Goal: Information Seeking & Learning: Learn about a topic

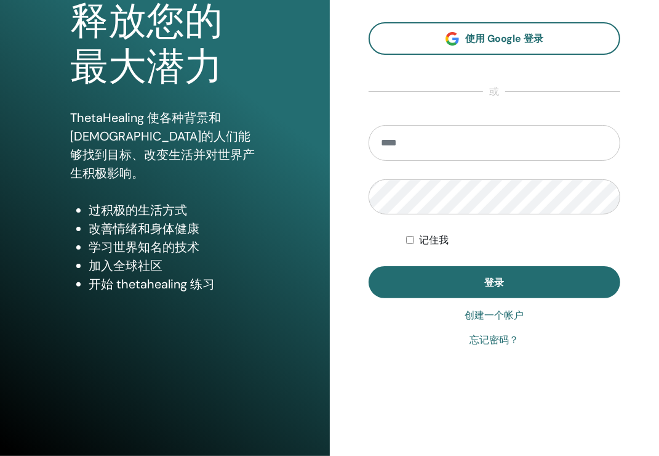
scroll to position [135, 0]
type input "**********"
drag, startPoint x: 504, startPoint y: 140, endPoint x: 286, endPoint y: 142, distance: 217.9
click at [286, 142] on div "**********" at bounding box center [329, 160] width 659 height 591
paste input "*********"
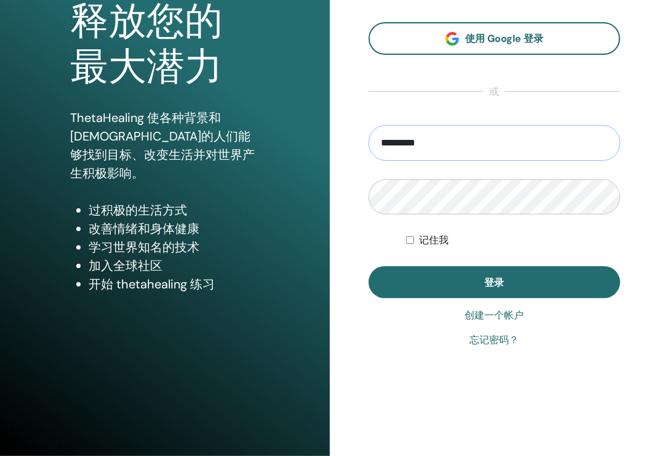
type input "**********"
click at [371, 247] on form "**********" at bounding box center [495, 212] width 252 height 174
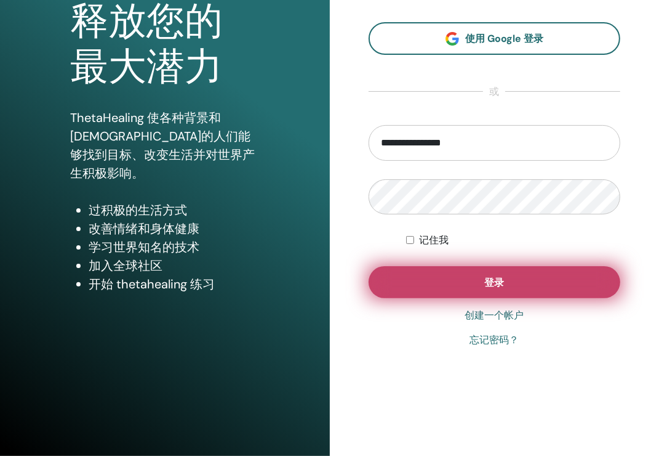
click at [406, 271] on button "登录" at bounding box center [495, 282] width 252 height 32
click at [498, 273] on button "登录" at bounding box center [495, 282] width 252 height 32
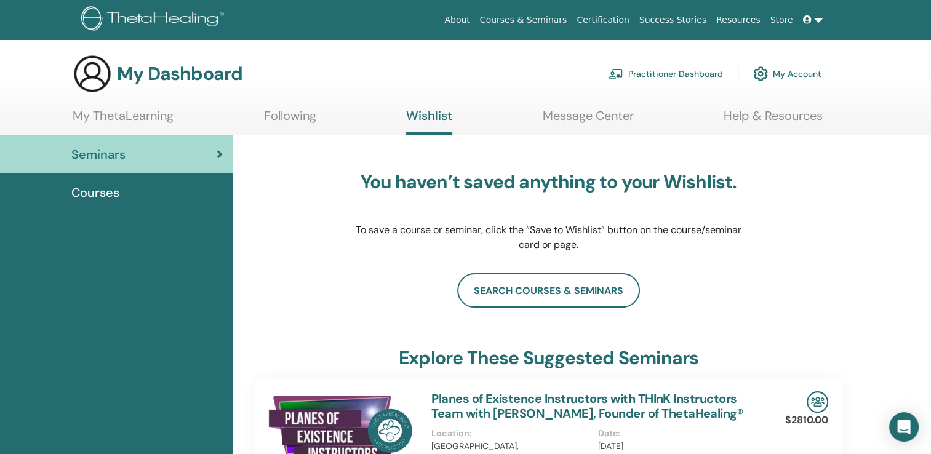
drag, startPoint x: 847, startPoint y: 0, endPoint x: 699, endPoint y: 193, distance: 243.7
click at [653, 247] on p "To save a course or seminar, click the “Save to Wishlist” button on the course/…" at bounding box center [549, 238] width 388 height 30
drag, startPoint x: 824, startPoint y: 3, endPoint x: 339, endPoint y: 219, distance: 530.8
click at [339, 219] on div "You haven’t saved anything to your Wishlist. To save a course or seminar, click…" at bounding box center [549, 211] width 588 height 123
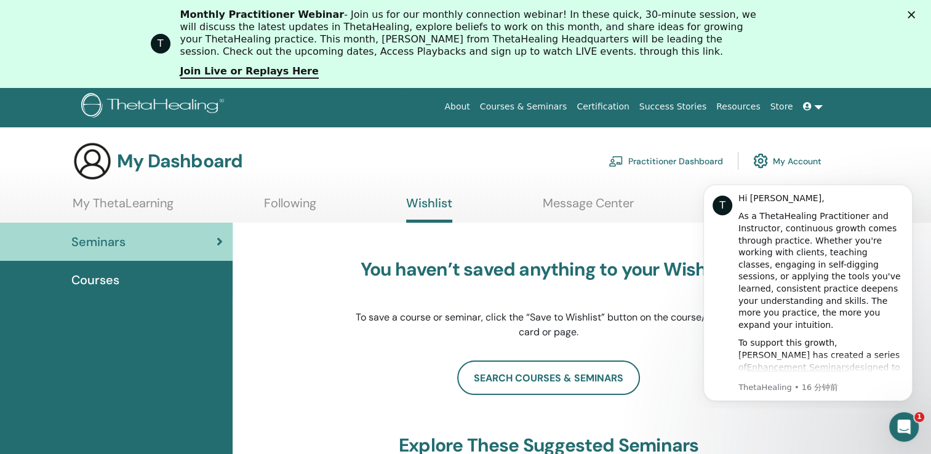
drag, startPoint x: 784, startPoint y: 4, endPoint x: 667, endPoint y: 356, distance: 371.5
click at [659, 356] on div "You haven’t saved anything to your Wishlist. To save a course or seminar, click…" at bounding box center [549, 299] width 388 height 123
drag, startPoint x: 891, startPoint y: 1, endPoint x: 296, endPoint y: 288, distance: 661.7
click at [296, 288] on div "You haven’t saved anything to your Wishlist. To save a course or seminar, click…" at bounding box center [549, 299] width 588 height 123
drag, startPoint x: 6, startPoint y: 1, endPoint x: 109, endPoint y: 50, distance: 114.3
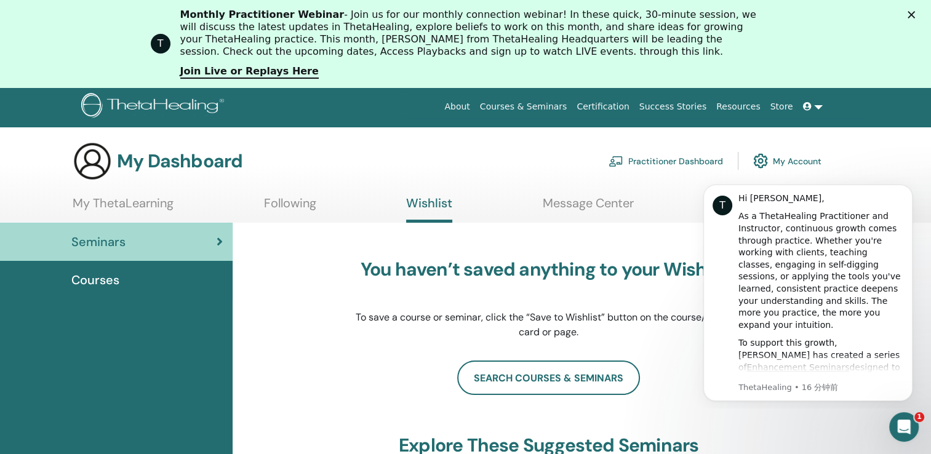
click at [109, 50] on div "T Monthly Practitioner Webinar - Join us for our monthly connection webinar! In…" at bounding box center [465, 44] width 931 height 78
drag, startPoint x: 59, startPoint y: 12, endPoint x: 736, endPoint y: 436, distance: 799.1
click at [659, 87] on html "T Monthly Practitioner Webinar - Join us for our monthly connection webinar! In…" at bounding box center [465, 43] width 931 height 87
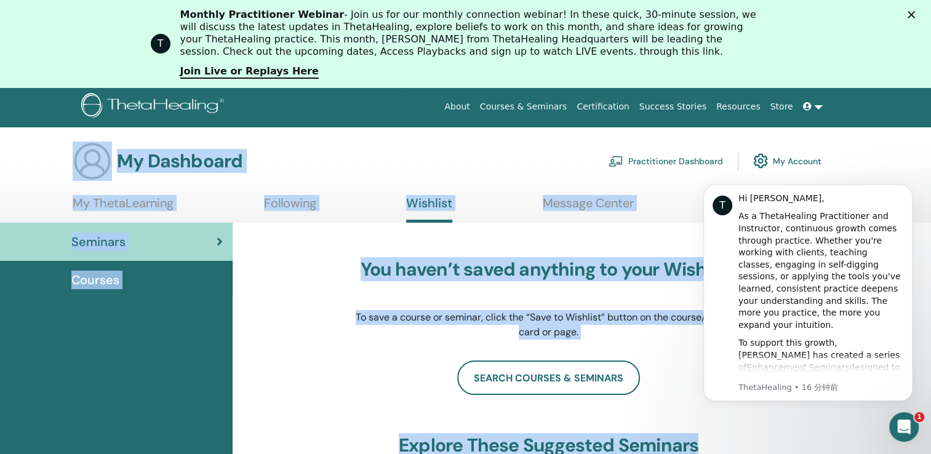
drag, startPoint x: 776, startPoint y: 437, endPoint x: 59, endPoint y: 127, distance: 780.6
click at [344, 146] on div "My Dashboard Practitioner Dashboard My Account" at bounding box center [447, 161] width 749 height 39
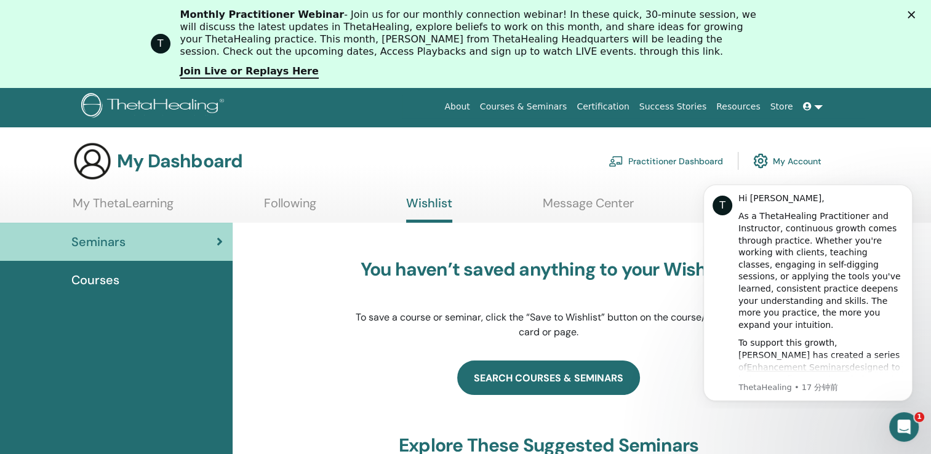
click at [579, 392] on link "search courses & seminars" at bounding box center [548, 378] width 183 height 34
click at [581, 380] on link "search courses & seminars" at bounding box center [548, 378] width 183 height 34
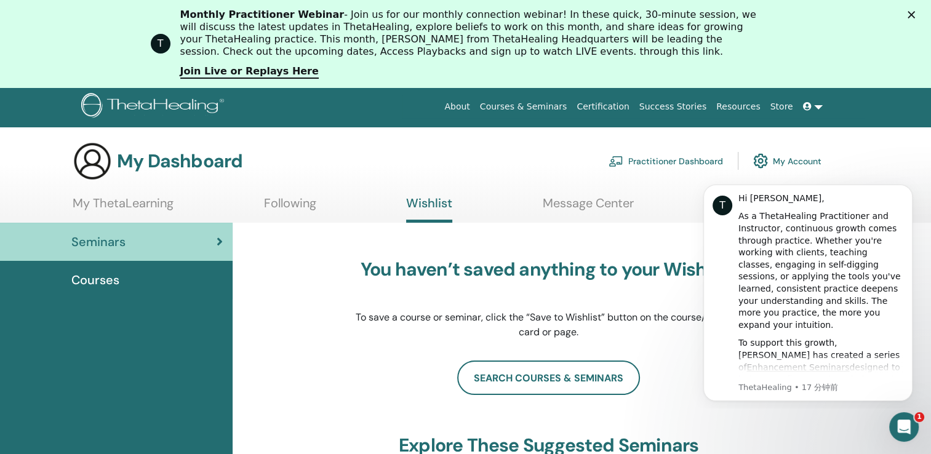
click at [112, 203] on link "My ThetaLearning" at bounding box center [123, 208] width 101 height 24
click at [125, 201] on link "My ThetaLearning" at bounding box center [123, 208] width 101 height 24
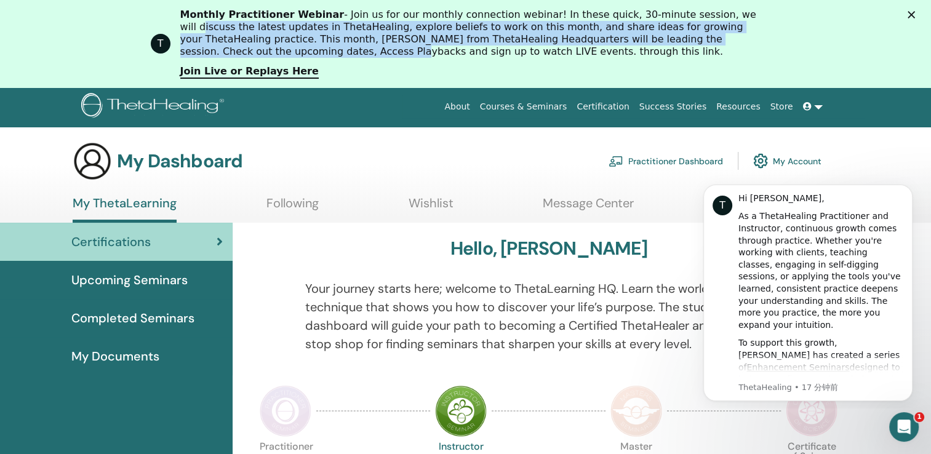
drag, startPoint x: 345, startPoint y: 76, endPoint x: 178, endPoint y: 21, distance: 175.6
click at [178, 21] on div "T Monthly Practitioner Webinar - Join us for our monthly connection webinar! In…" at bounding box center [465, 44] width 931 height 78
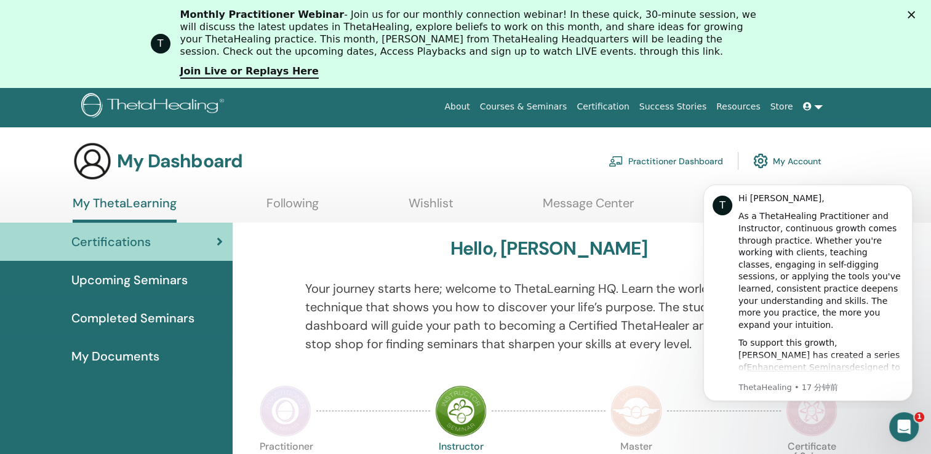
drag, startPoint x: 178, startPoint y: 21, endPoint x: 163, endPoint y: 11, distance: 18.3
click at [145, 6] on div "T Monthly Practitioner Webinar - Join us for our monthly connection webinar! In…" at bounding box center [465, 44] width 931 height 78
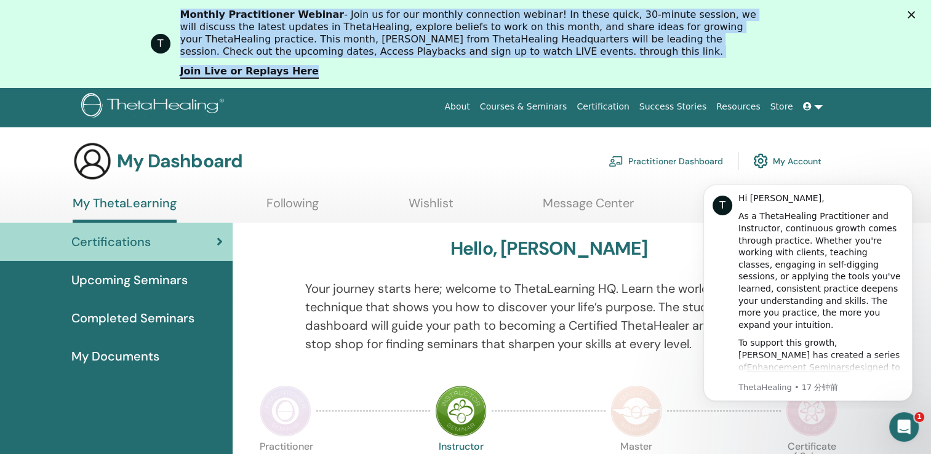
drag, startPoint x: 165, startPoint y: 7, endPoint x: 336, endPoint y: 79, distance: 185.4
click at [336, 79] on div "T Monthly Practitioner Webinar - Join us for our monthly connection webinar! In…" at bounding box center [465, 44] width 931 height 78
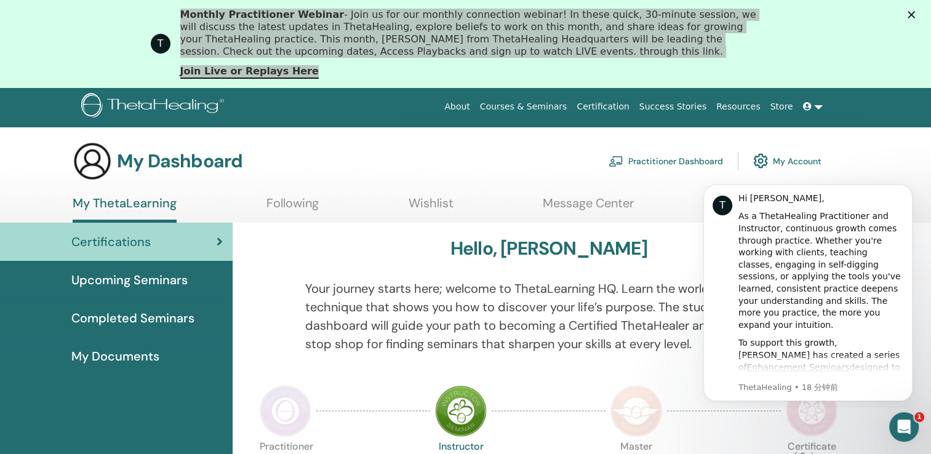
click at [674, 250] on div "Hello, Xilin" at bounding box center [549, 251] width 588 height 27
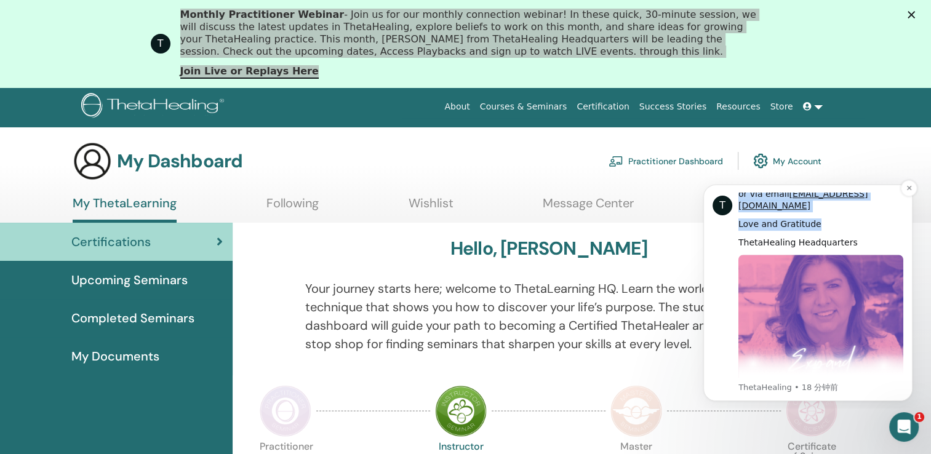
scroll to position [619, 0]
drag, startPoint x: 736, startPoint y: 196, endPoint x: 856, endPoint y: 220, distance: 122.4
click at [856, 220] on div "T Hi Xilin, As a ThetaHealing Practitioner and Instructor, continuous growth co…" at bounding box center [808, 293] width 191 height 201
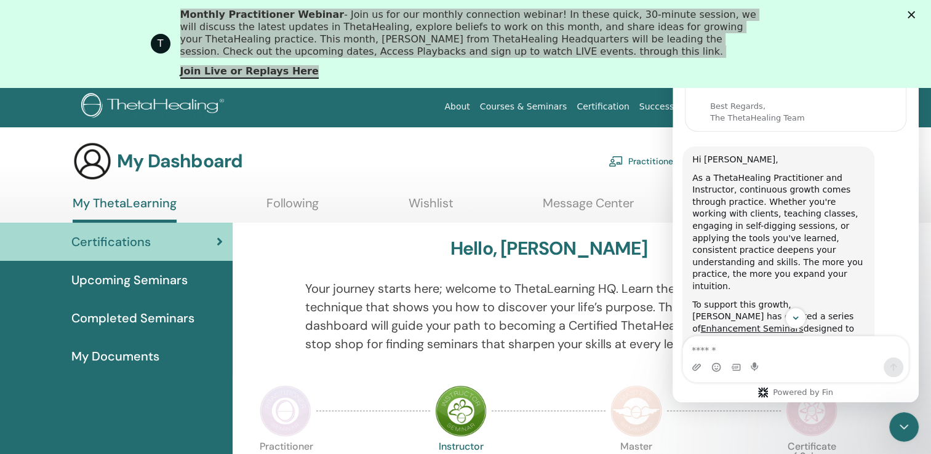
scroll to position [0, 0]
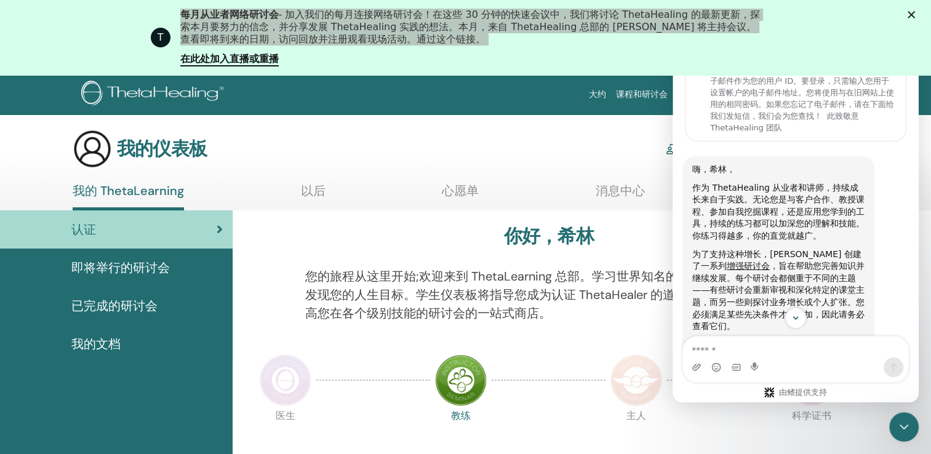
click at [613, 316] on p "您的旅程从这里开始;欢迎来到 ThetaLearning 总部。学习世界知名的技术，向您展示如何发现您的人生目标。学生仪表板将指导您成为认证 ThetaHea…" at bounding box center [548, 294] width 487 height 55
click at [217, 228] on icon at bounding box center [220, 229] width 6 height 12
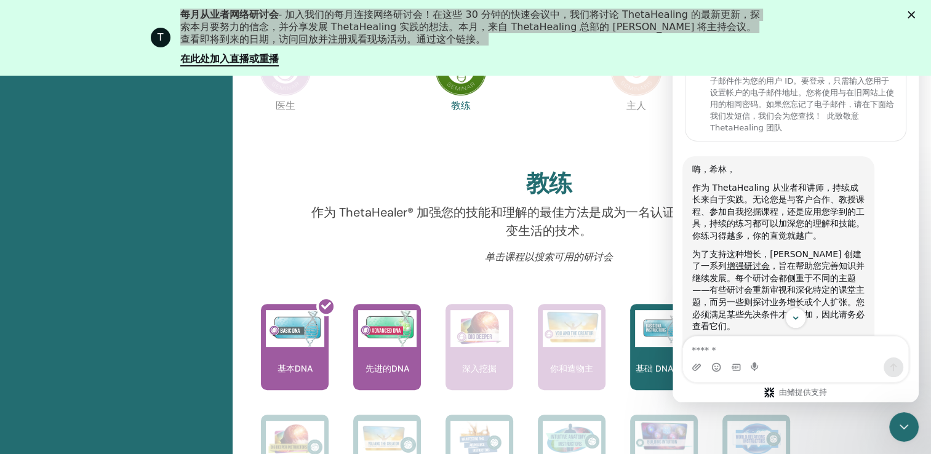
scroll to position [401, 0]
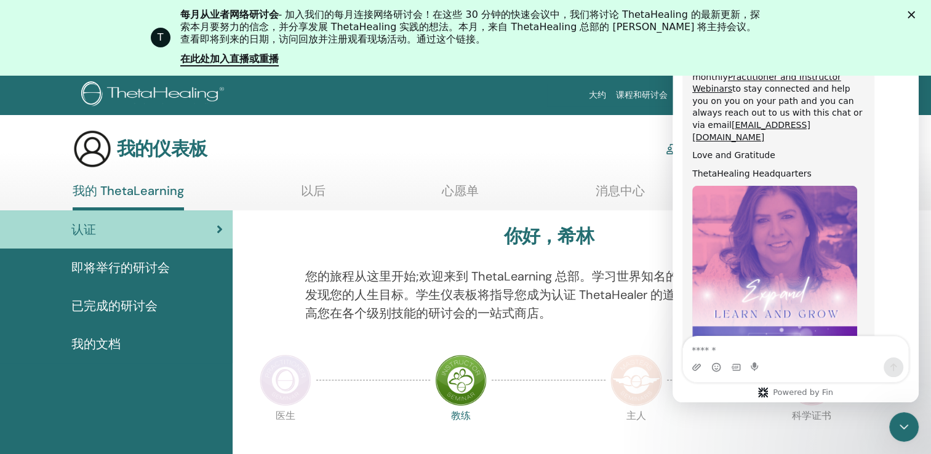
scroll to position [712, 0]
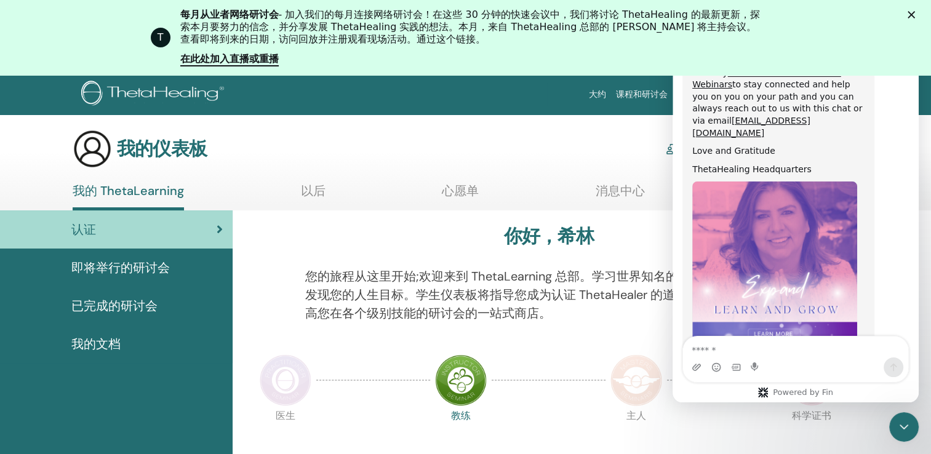
click at [577, 156] on div "我的仪表板 从业者仪表板 我的账户" at bounding box center [447, 148] width 749 height 39
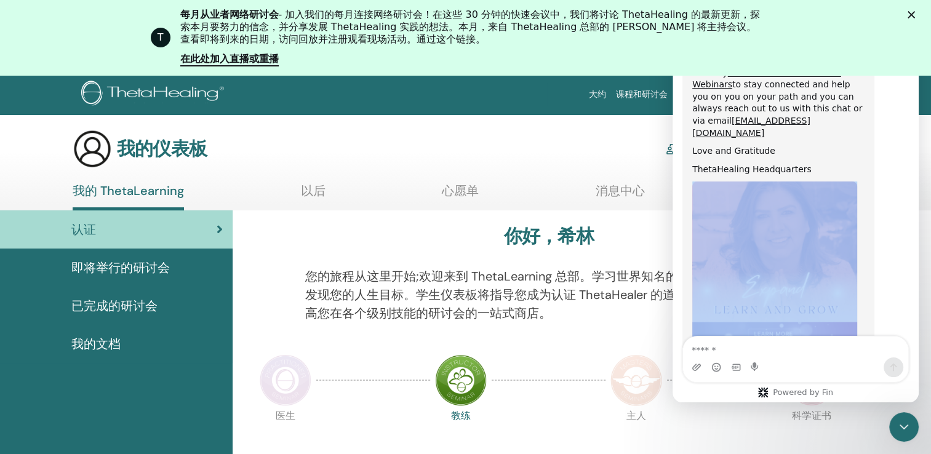
drag, startPoint x: 904, startPoint y: 116, endPoint x: 873, endPoint y: 215, distance: 103.8
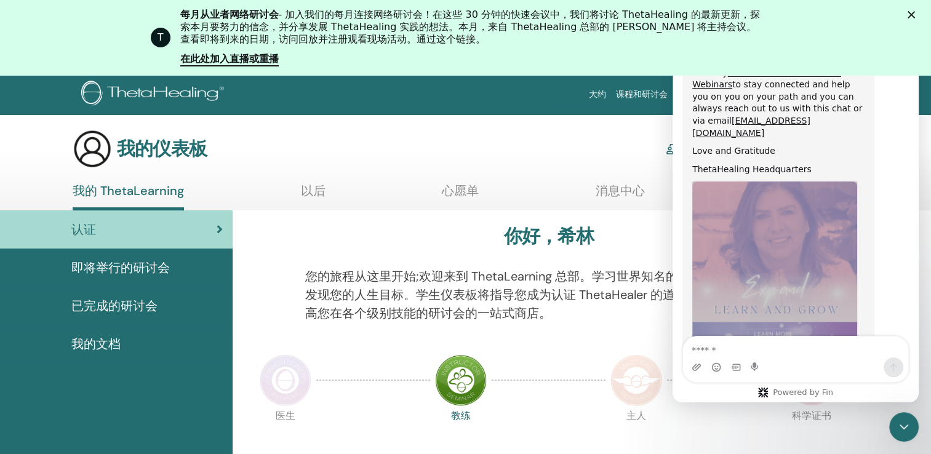
click at [110, 268] on span "即将举行的研讨会" at bounding box center [120, 268] width 99 height 18
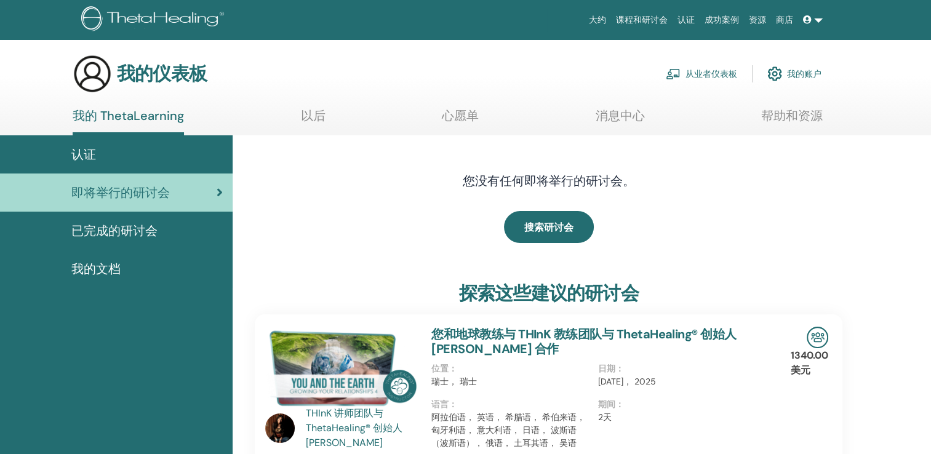
click at [126, 232] on span "已完成的研讨会" at bounding box center [114, 231] width 86 height 18
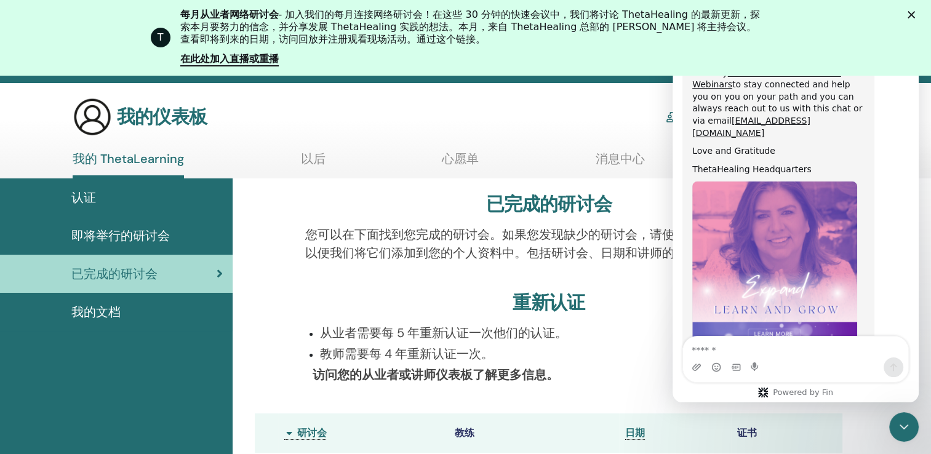
scroll to position [62, 0]
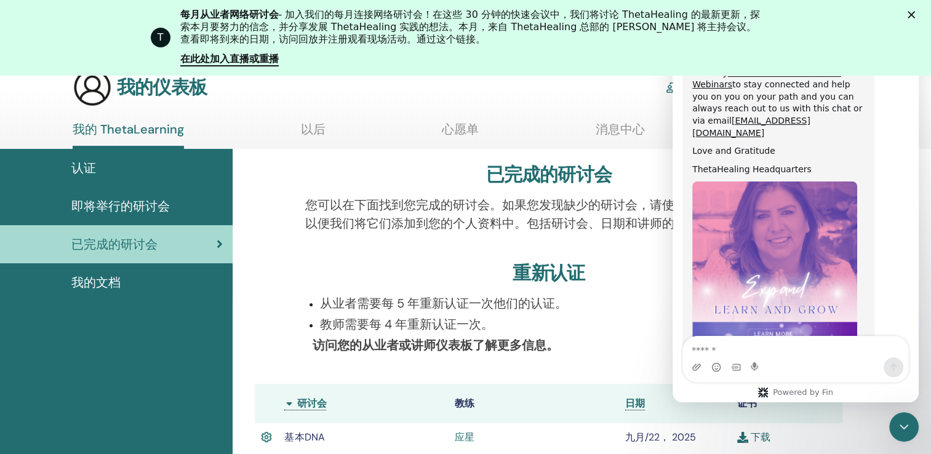
click at [68, 155] on link "认证" at bounding box center [116, 168] width 233 height 38
click at [78, 162] on span "认证" at bounding box center [83, 168] width 25 height 18
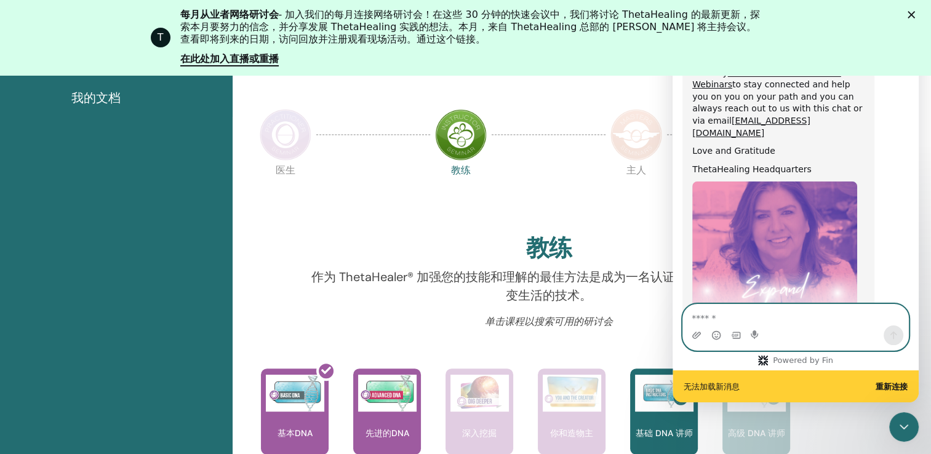
scroll to position [744, 0]
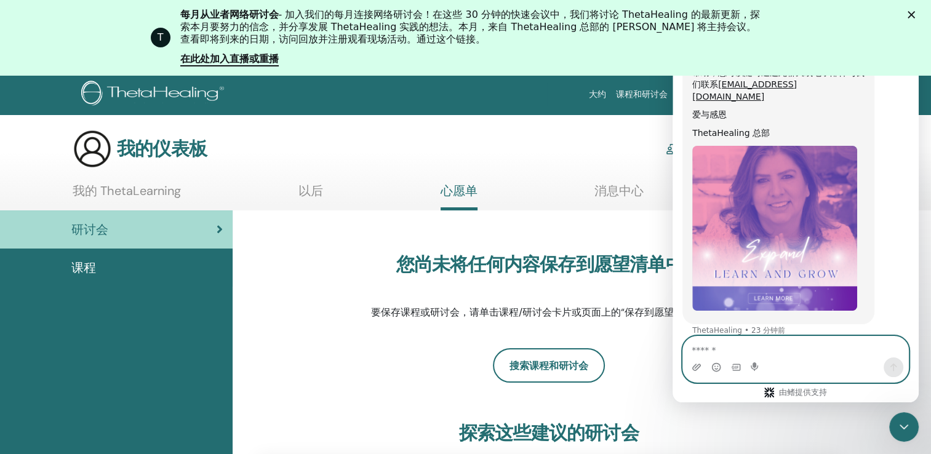
scroll to position [676, 0]
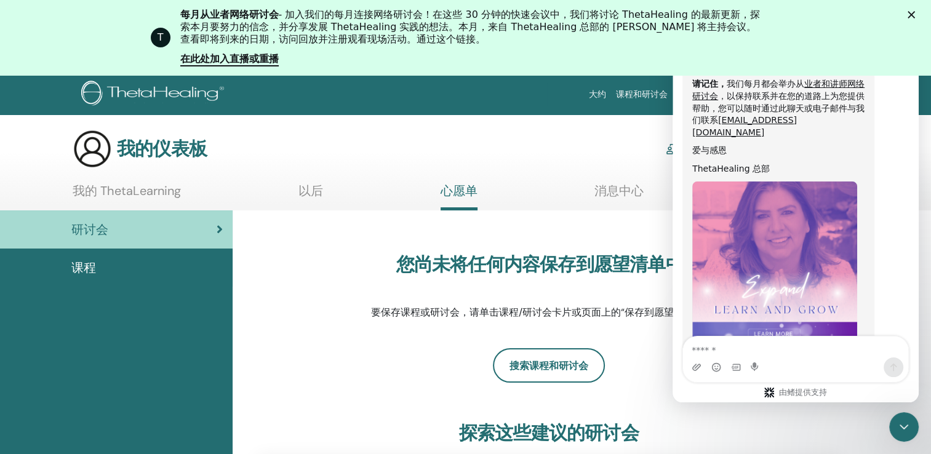
click at [286, 270] on div "您尚未将任何内容保存到愿望清单中。 要保存课程或研讨会，请单击课程/研讨会卡片或页面上的“保存到愿望清单”按钮。" at bounding box center [549, 286] width 588 height 123
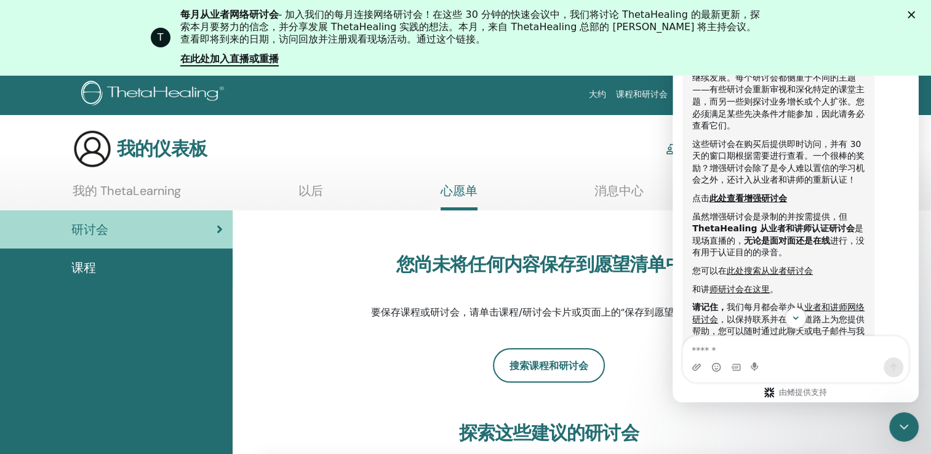
scroll to position [308, 0]
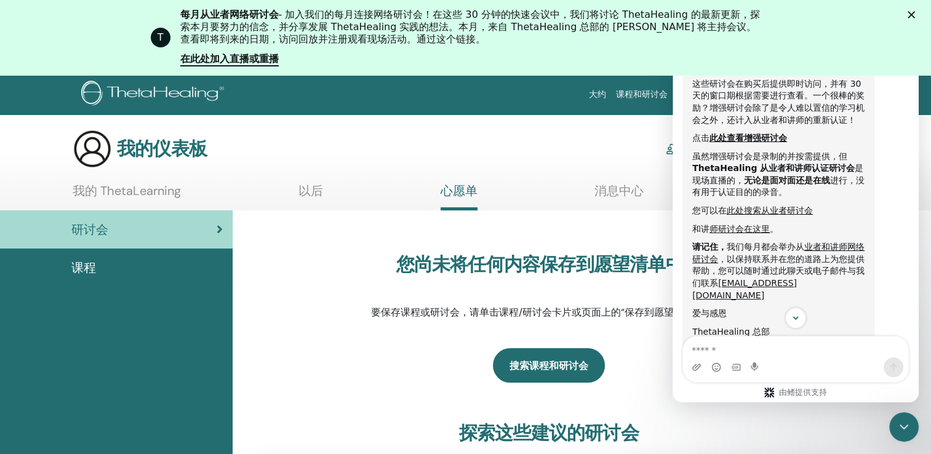
click at [542, 378] on link "搜索课程和研讨会" at bounding box center [549, 365] width 112 height 34
